Goal: Task Accomplishment & Management: Manage account settings

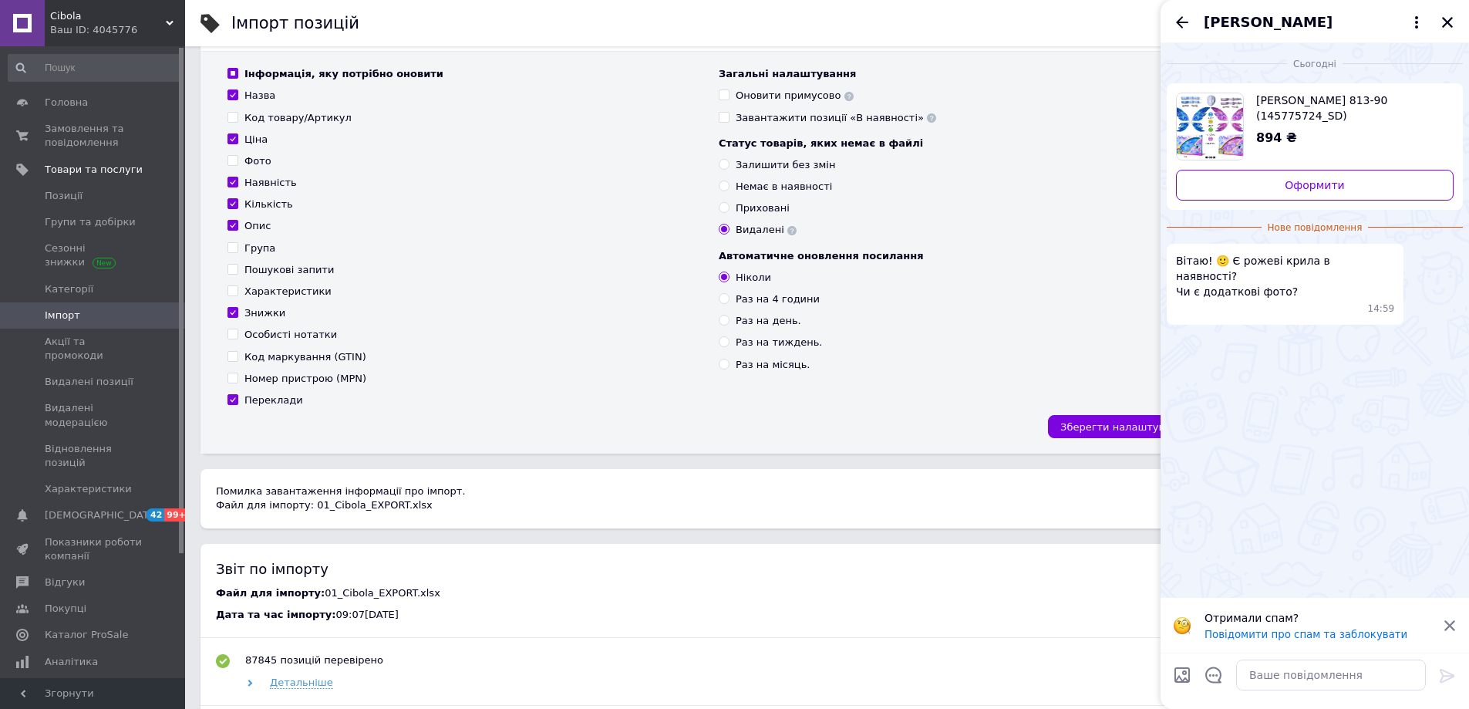
scroll to position [231, 0]
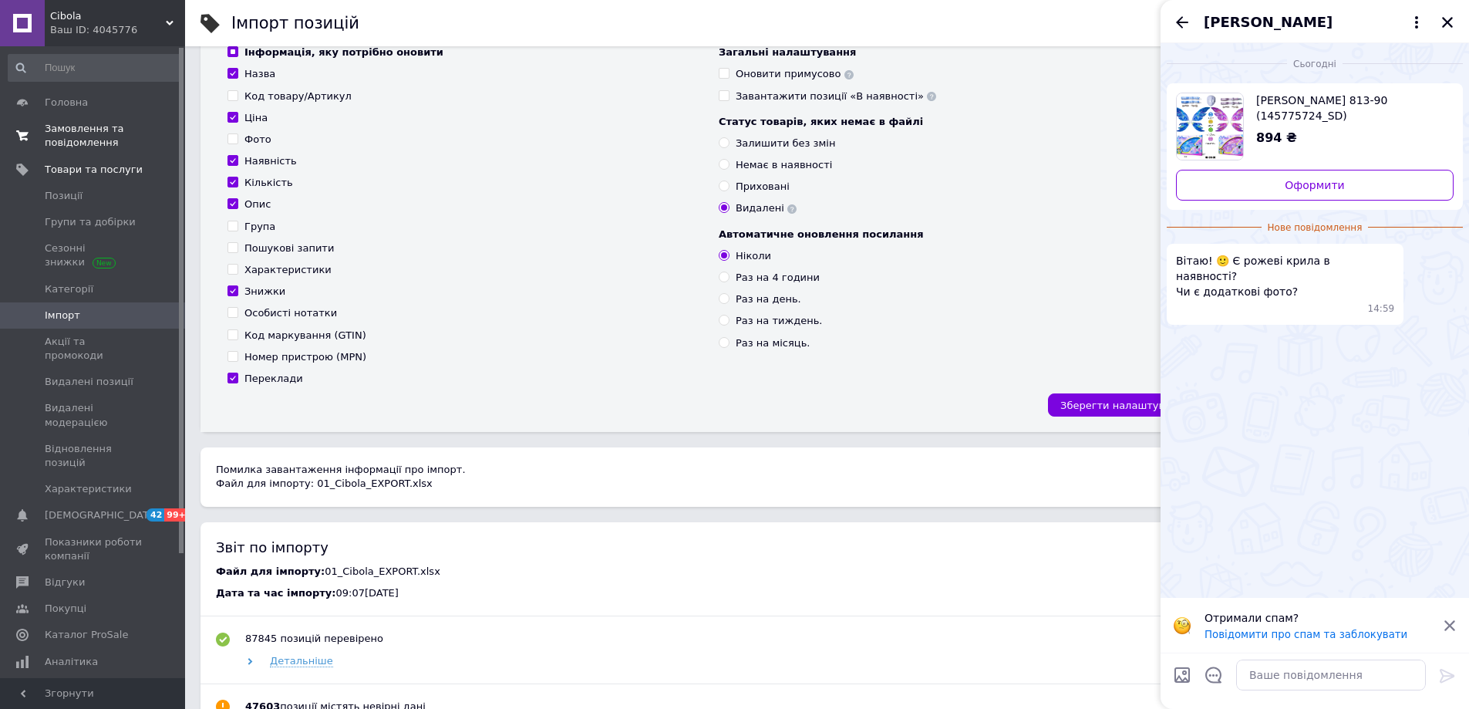
click at [134, 136] on span "Замовлення та повідомлення" at bounding box center [94, 136] width 98 height 28
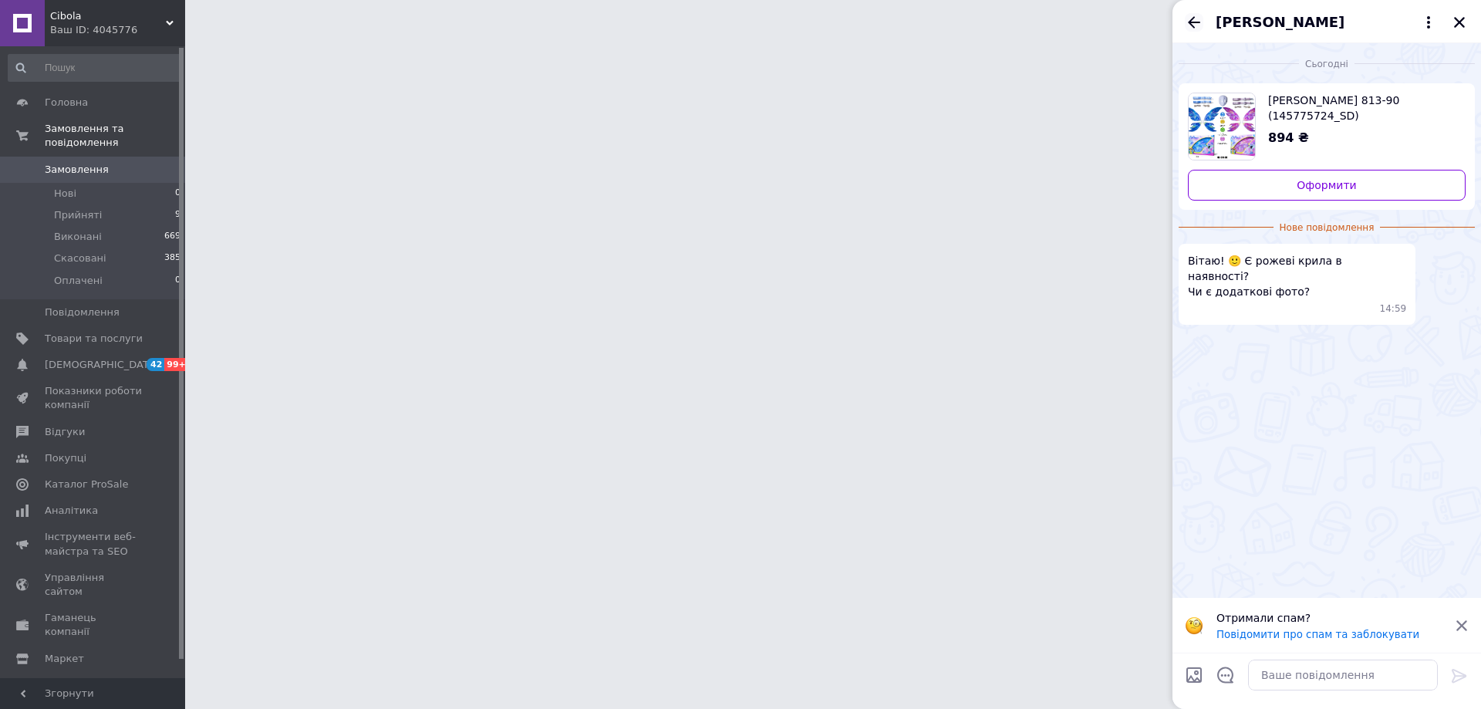
click at [1189, 24] on icon "Назад" at bounding box center [1194, 22] width 19 height 19
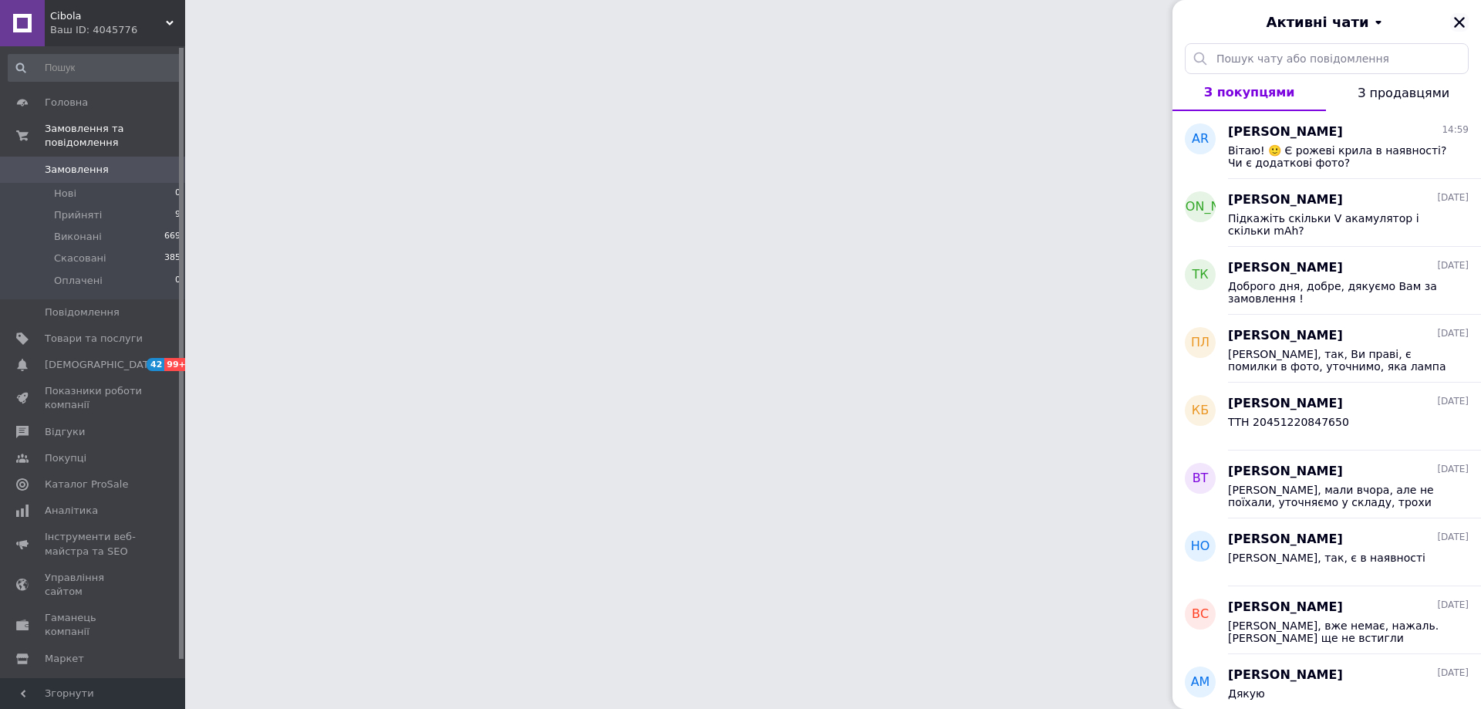
click at [1459, 24] on icon "Закрити" at bounding box center [1459, 22] width 11 height 11
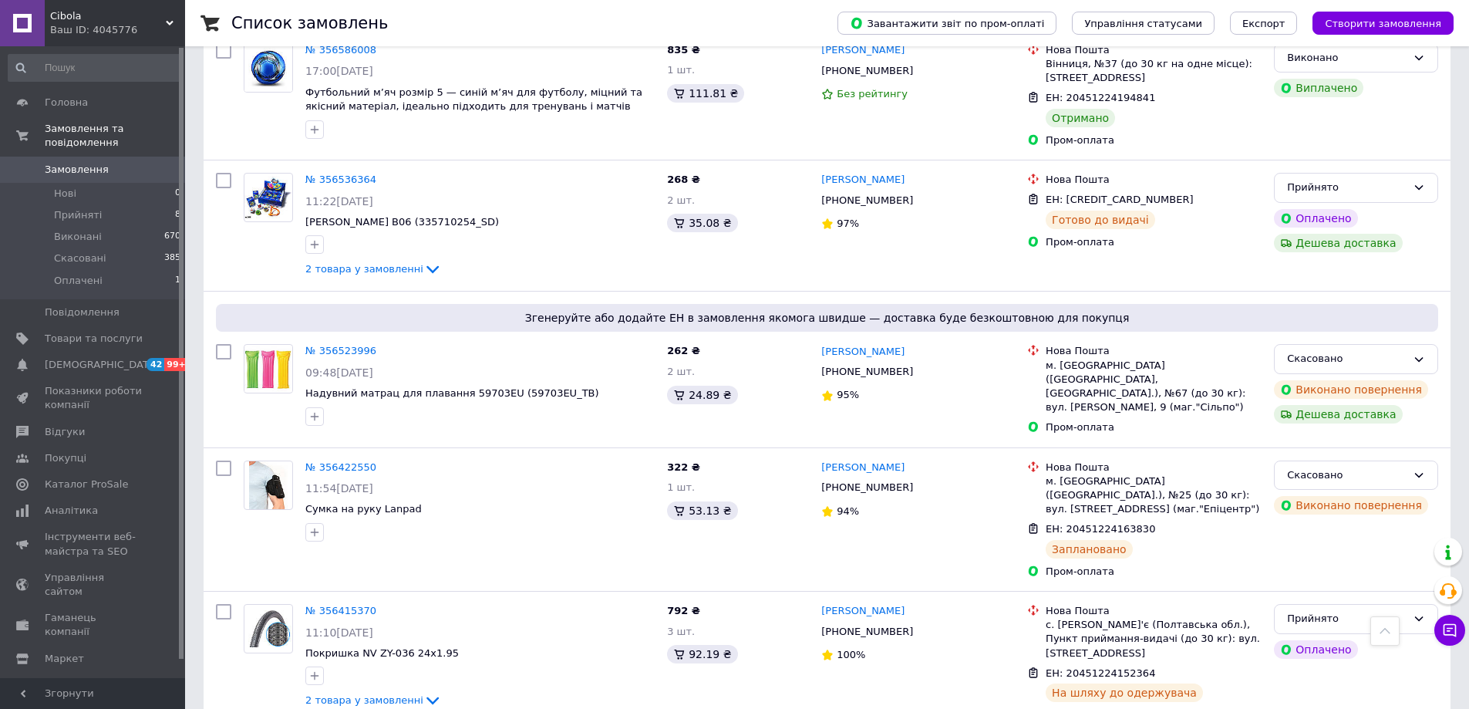
scroll to position [1388, 0]
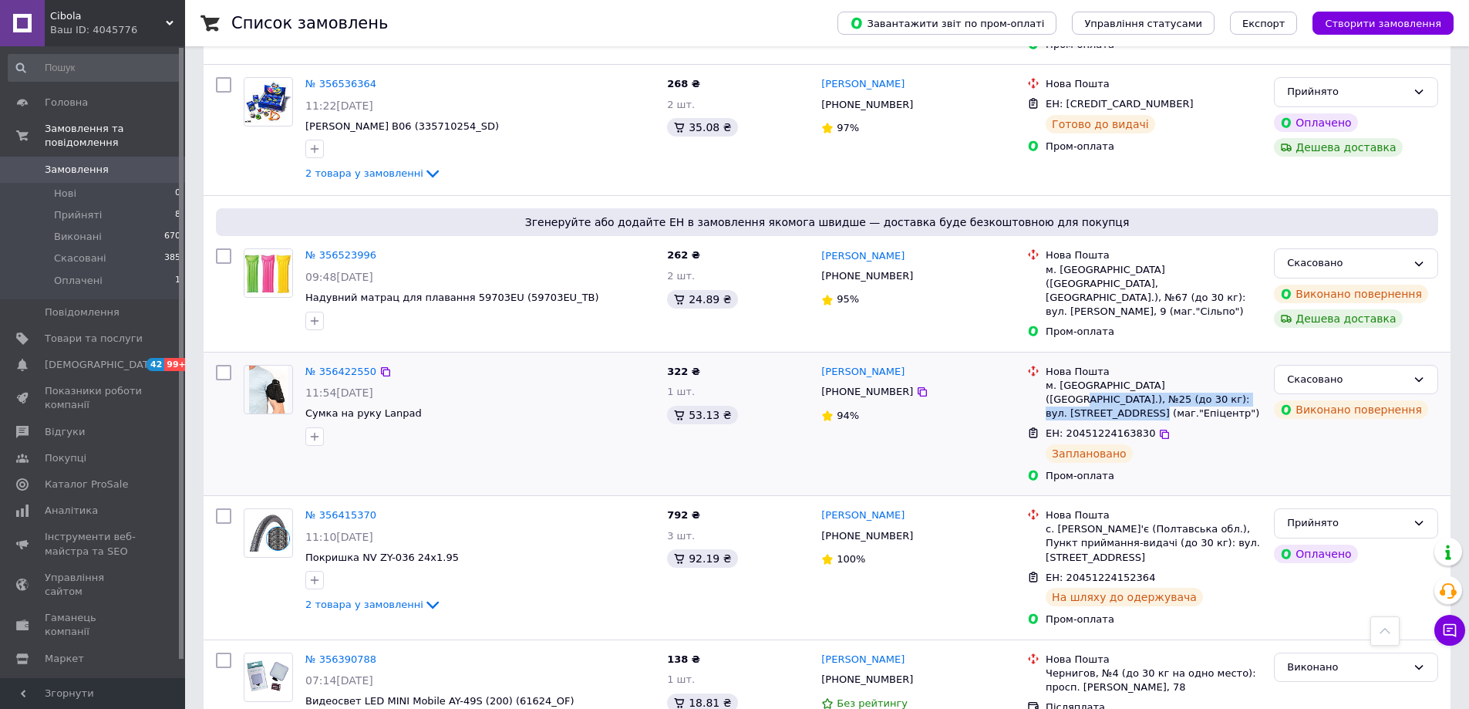
drag, startPoint x: 1193, startPoint y: 335, endPoint x: 1182, endPoint y: 321, distance: 17.6
click at [1182, 379] on div "м. [GEOGRAPHIC_DATA] ([GEOGRAPHIC_DATA].), №25 (до 30 кг): вул. [STREET_ADDRESS…" at bounding box center [1154, 400] width 216 height 42
click at [154, 163] on span "0" at bounding box center [164, 170] width 42 height 14
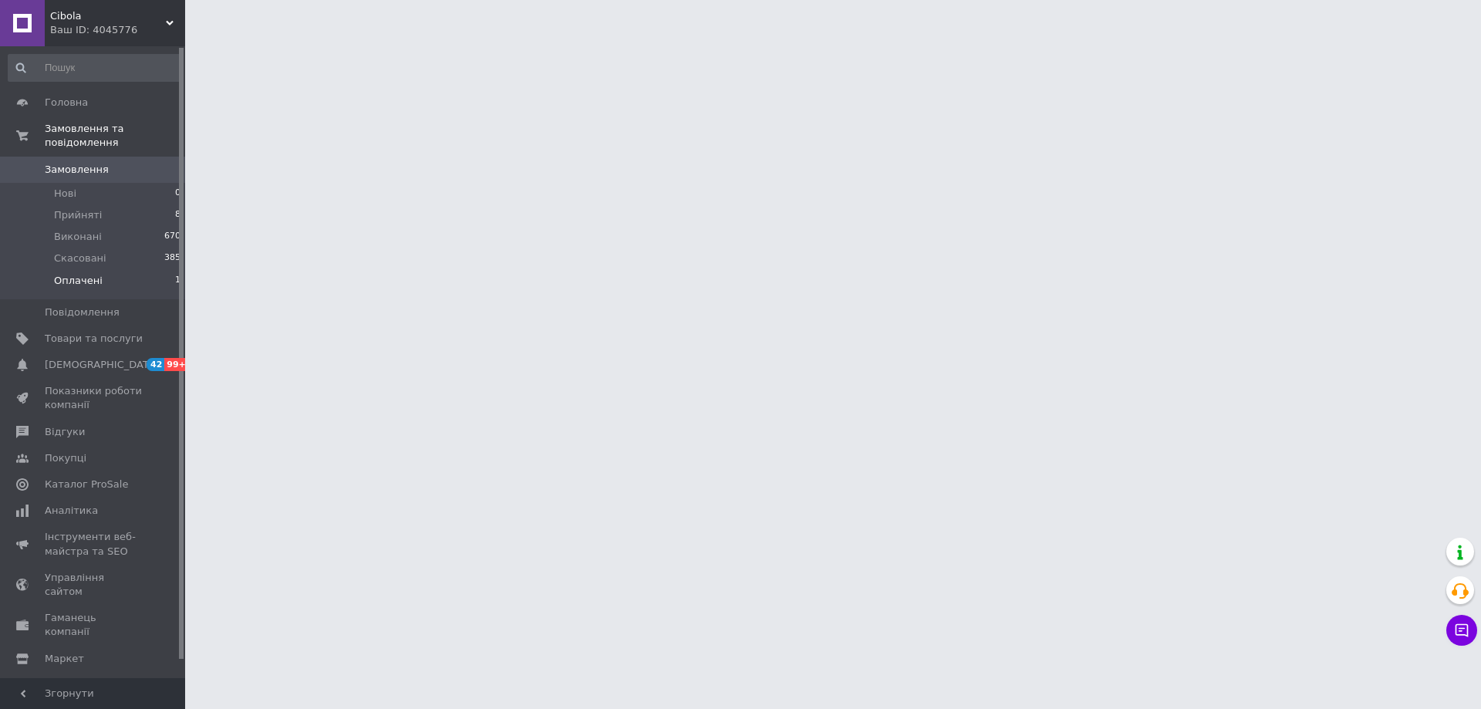
click at [163, 270] on li "Оплачені 1" at bounding box center [95, 284] width 190 height 29
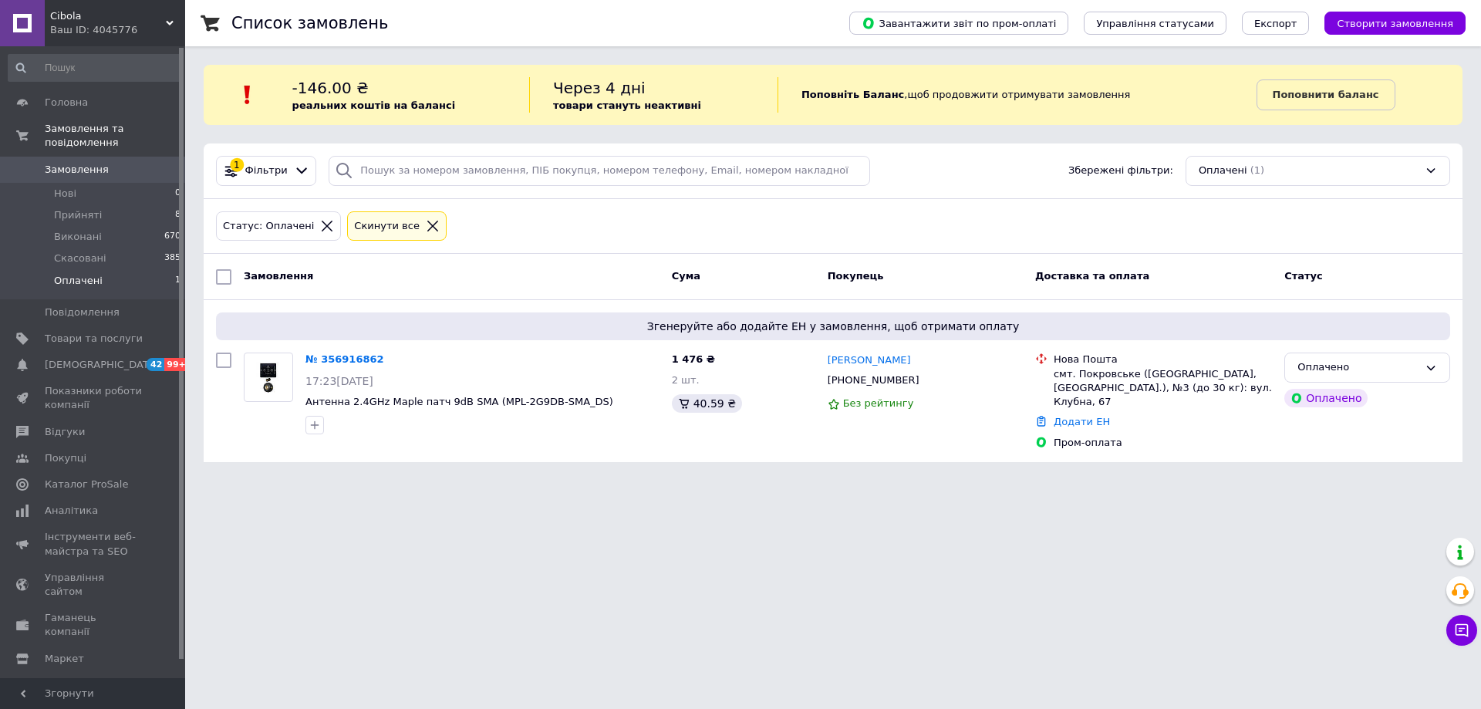
click at [133, 163] on span "Замовлення" at bounding box center [94, 170] width 98 height 14
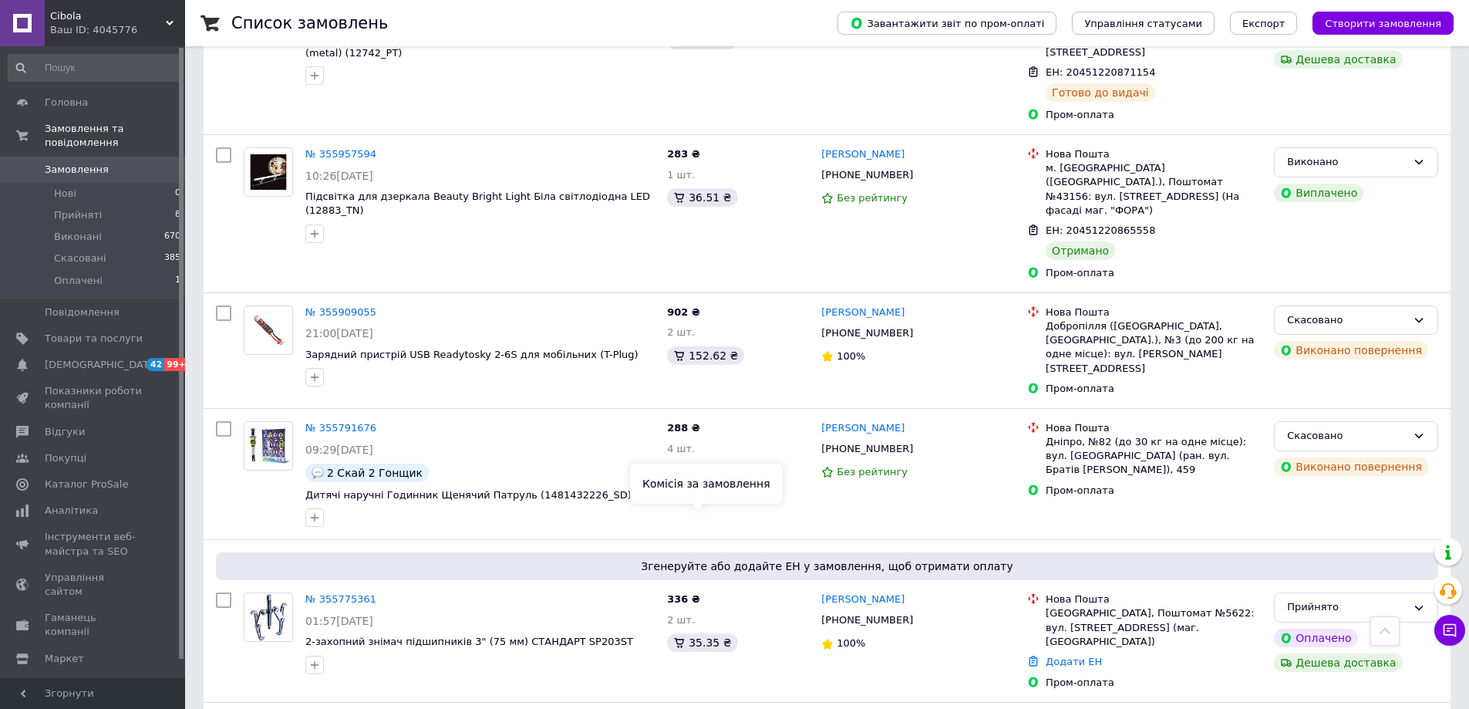
scroll to position [5554, 0]
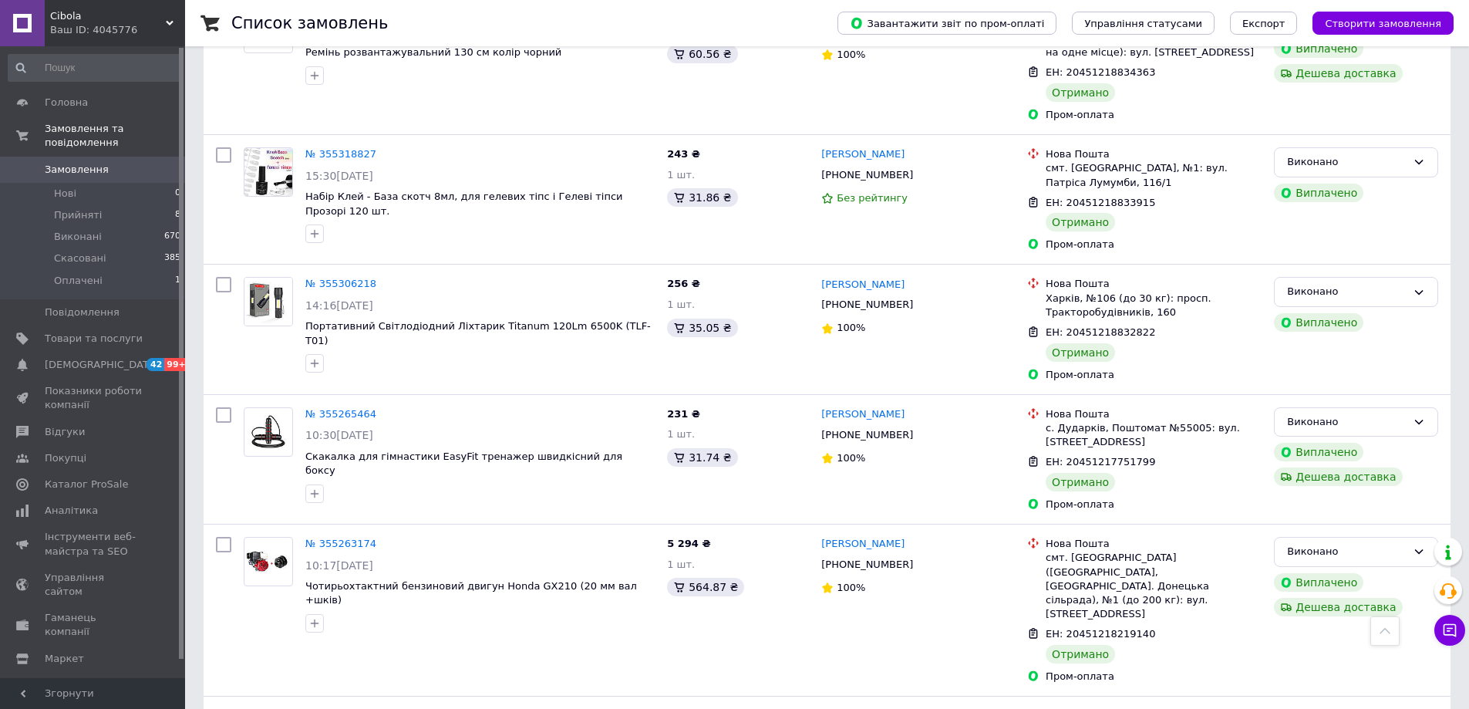
scroll to position [10105, 0]
